Goal: Answer question/provide support

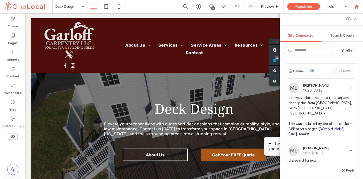
click at [358, 6] on use at bounding box center [356, 6] width 4 height 4
click at [356, 7] on use at bounding box center [356, 6] width 4 height 4
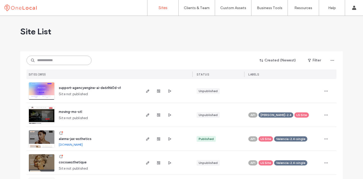
click at [54, 59] on input at bounding box center [59, 60] width 65 height 9
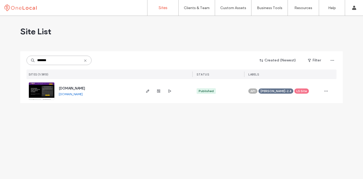
type input "*******"
click at [83, 88] on span "www.primejbmovers.com" at bounding box center [72, 88] width 26 height 4
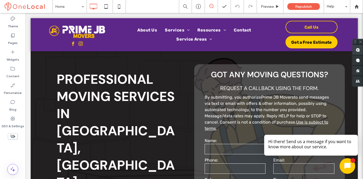
click at [359, 50] on use at bounding box center [358, 50] width 4 height 4
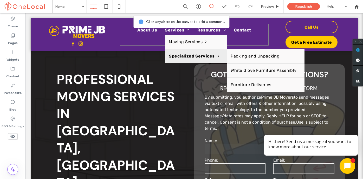
click at [197, 53] on span "Specialized Services" at bounding box center [194, 56] width 50 height 6
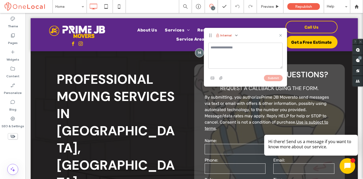
click at [229, 38] on button "Internal" at bounding box center [224, 35] width 16 height 6
click at [234, 37] on icon "button" at bounding box center [236, 35] width 4 height 4
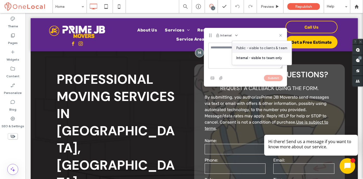
click at [238, 43] on div "Public - visible to clients & team" at bounding box center [262, 48] width 60 height 10
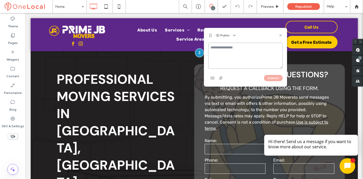
click at [221, 53] on textarea at bounding box center [245, 56] width 74 height 26
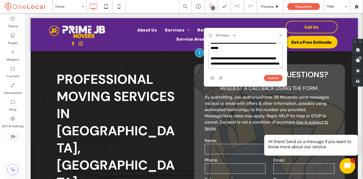
scroll to position [20, 0]
click at [252, 62] on textarea "**********" at bounding box center [245, 56] width 74 height 26
type textarea "**********"
click at [276, 76] on button "Submit" at bounding box center [273, 78] width 19 height 6
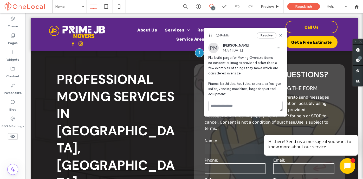
scroll to position [0, 0]
click at [279, 36] on icon at bounding box center [280, 35] width 4 height 4
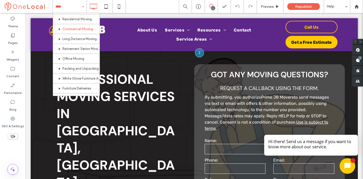
scroll to position [84, 0]
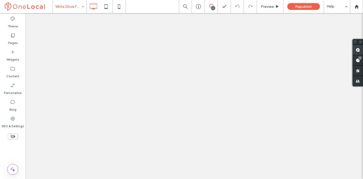
click at [360, 49] on use at bounding box center [358, 50] width 4 height 4
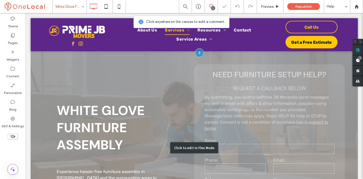
click at [178, 107] on div "Click to edit in Flex Mode" at bounding box center [194, 147] width 327 height 193
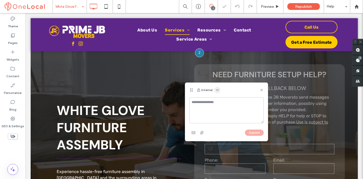
click at [217, 90] on use "button" at bounding box center [217, 89] width 2 height 1
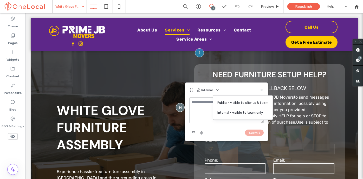
click at [222, 101] on span "Public - visible to clients & team" at bounding box center [242, 102] width 51 height 5
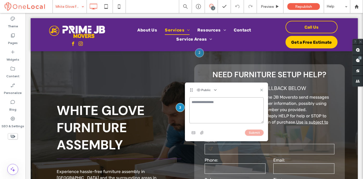
click at [203, 103] on textarea at bounding box center [226, 110] width 74 height 26
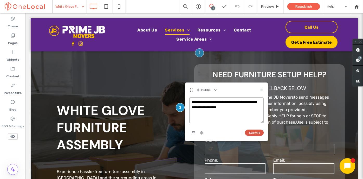
type textarea "**********"
click at [252, 132] on button "Submit" at bounding box center [254, 132] width 19 height 6
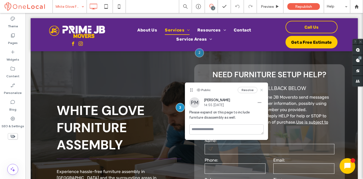
click at [261, 90] on use at bounding box center [261, 90] width 2 height 2
